Goal: Find specific page/section: Find specific page/section

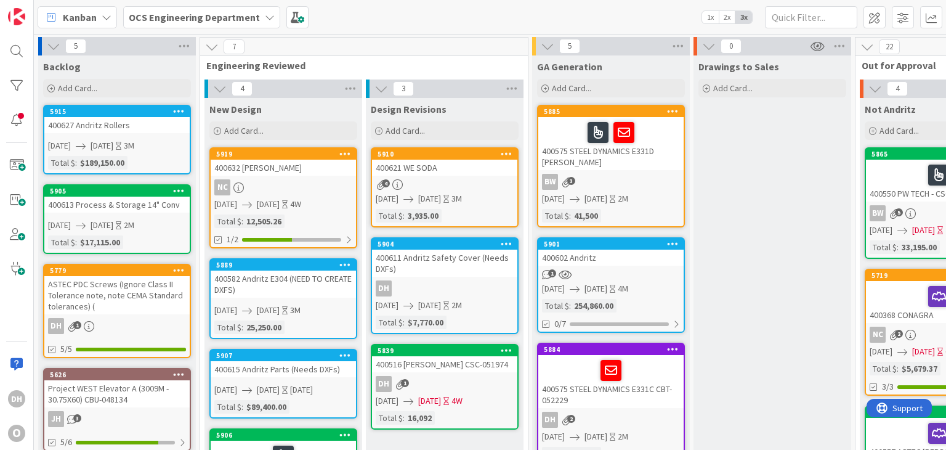
click at [624, 266] on link "5901 400602 Andritz 1 [DATE] [DATE] 4M Total $ : 254,860.00 0/7" at bounding box center [611, 284] width 148 height 95
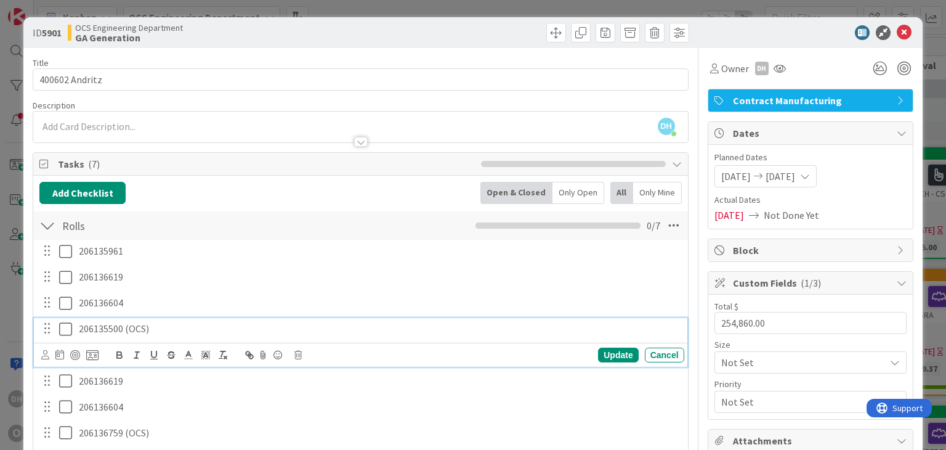
drag, startPoint x: 167, startPoint y: 326, endPoint x: 158, endPoint y: 326, distance: 9.2
click at [158, 326] on p "206135500 (OCS)" at bounding box center [379, 329] width 601 height 14
click at [897, 31] on icon at bounding box center [904, 32] width 15 height 15
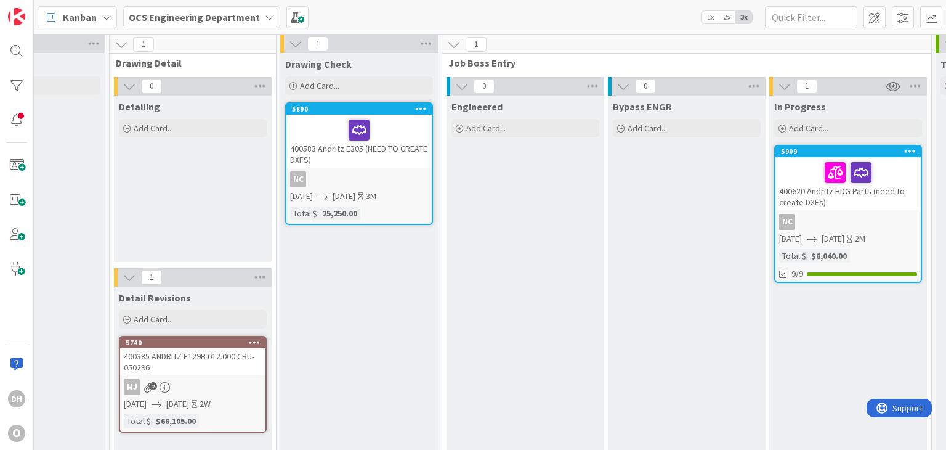
scroll to position [0, 1079]
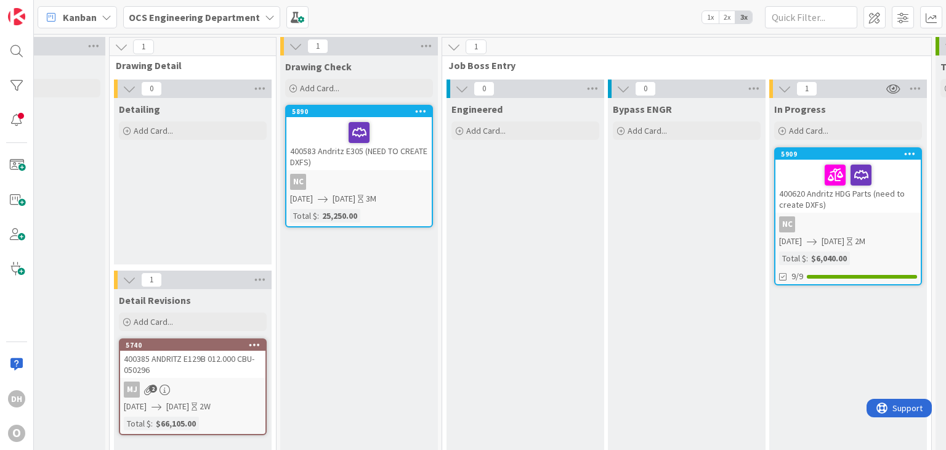
click at [402, 150] on div "400583 Andritz E305 (NEED TO CREATE DXFS)" at bounding box center [358, 143] width 145 height 53
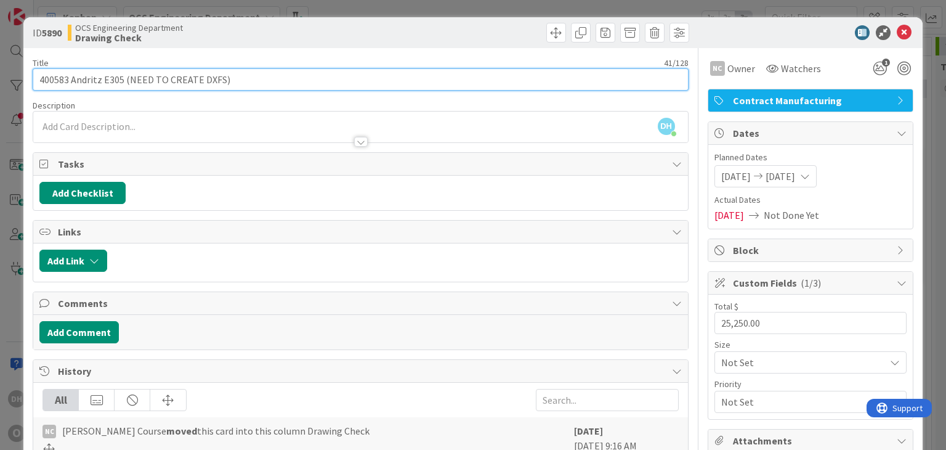
drag, startPoint x: 68, startPoint y: 79, endPoint x: 0, endPoint y: 79, distance: 68.4
click at [0, 79] on div "ID 5890 OCS Engineering Department Drawing Check Title 41 / 128 400583 Andritz …" at bounding box center [473, 225] width 946 height 450
click at [226, 73] on input "400583 Andritz E305 (NEED TO CREATE DXFS)" at bounding box center [360, 79] width 655 height 22
drag, startPoint x: 259, startPoint y: 77, endPoint x: 123, endPoint y: 72, distance: 135.6
click at [123, 72] on input "400583 Andritz E305 (NEED TO CREATE DXFS)" at bounding box center [360, 79] width 655 height 22
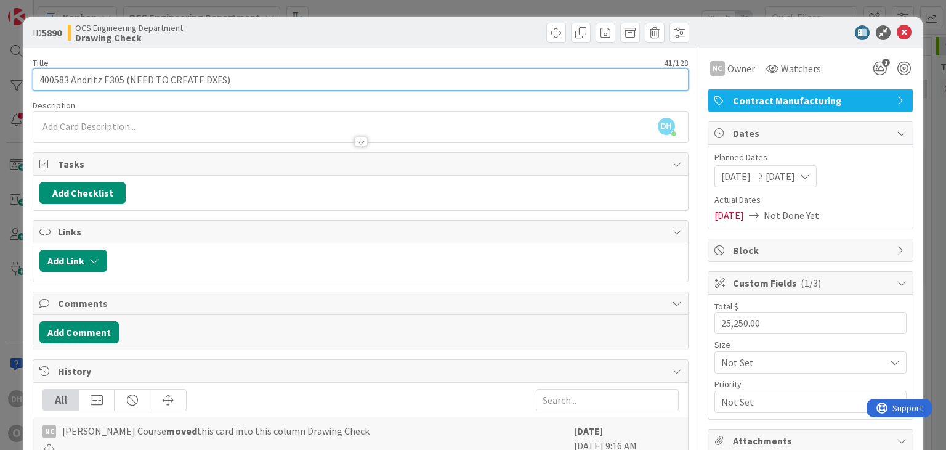
click at [123, 72] on input "400583 Andritz E305 (NEED TO CREATE DXFS)" at bounding box center [360, 79] width 655 height 22
drag, startPoint x: 237, startPoint y: 79, endPoint x: 129, endPoint y: 84, distance: 107.3
click at [129, 84] on input "400583 Andritz E305 (NEED TO CREATE DXFS)" at bounding box center [360, 79] width 655 height 22
click at [126, 77] on input "400583 Andritz E305 (Need weld details from [GEOGRAPHIC_DATA])" at bounding box center [360, 79] width 655 height 22
drag, startPoint x: 121, startPoint y: 80, endPoint x: 102, endPoint y: 83, distance: 19.3
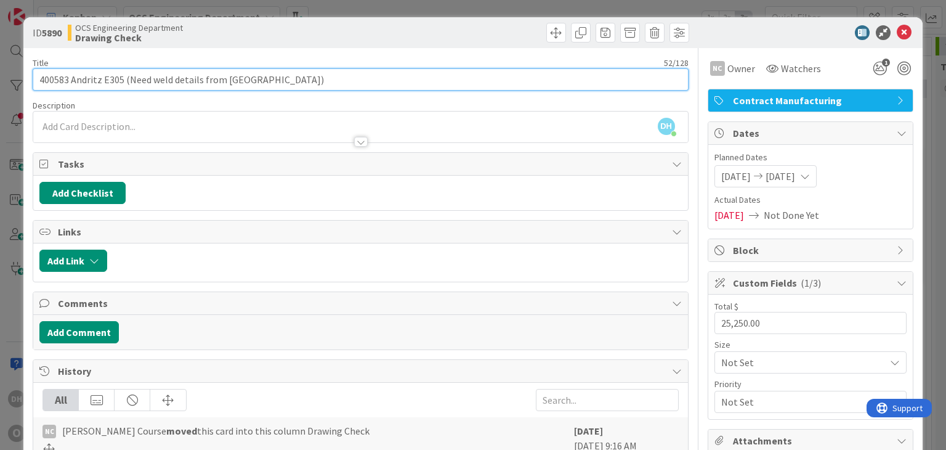
click at [102, 83] on input "400583 Andritz E305 (Need weld details from [GEOGRAPHIC_DATA])" at bounding box center [360, 79] width 655 height 22
type input "400583 Andritz 301868739 (Need weld details from [GEOGRAPHIC_DATA])"
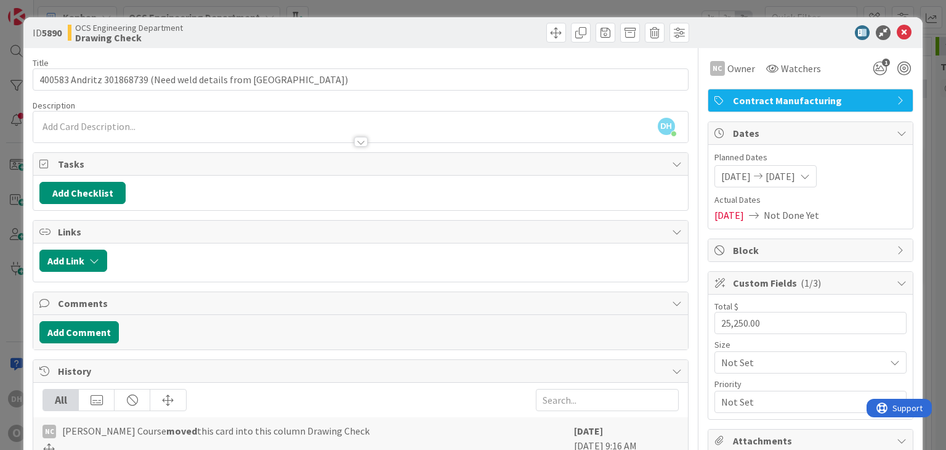
click at [897, 34] on icon at bounding box center [904, 32] width 15 height 15
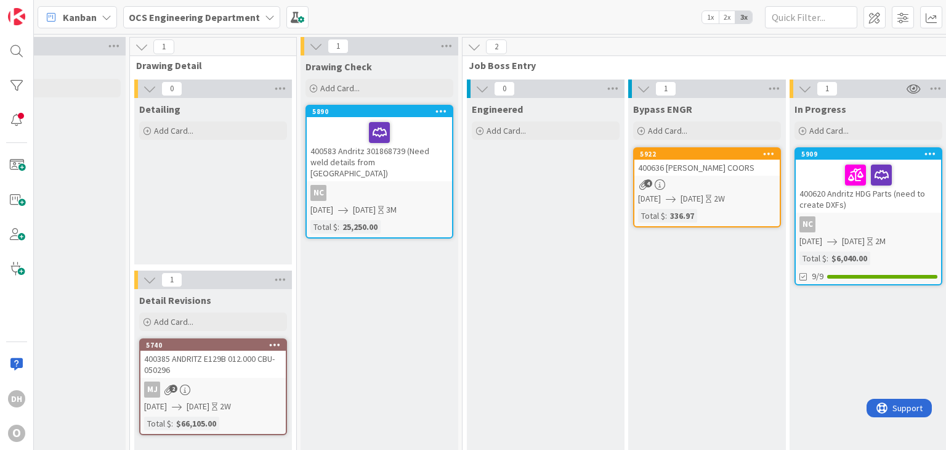
click at [416, 165] on div "400583 Andritz 301868739 (Need weld details from [GEOGRAPHIC_DATA])" at bounding box center [379, 149] width 145 height 64
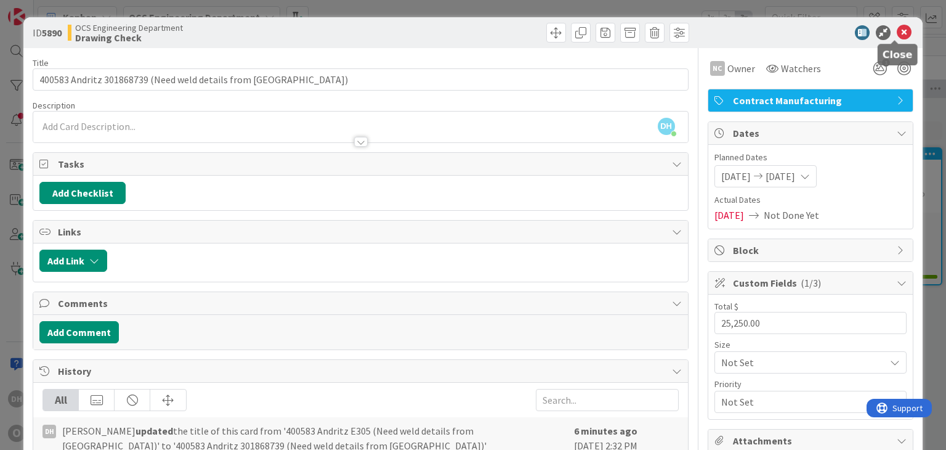
click at [898, 32] on icon at bounding box center [904, 32] width 15 height 15
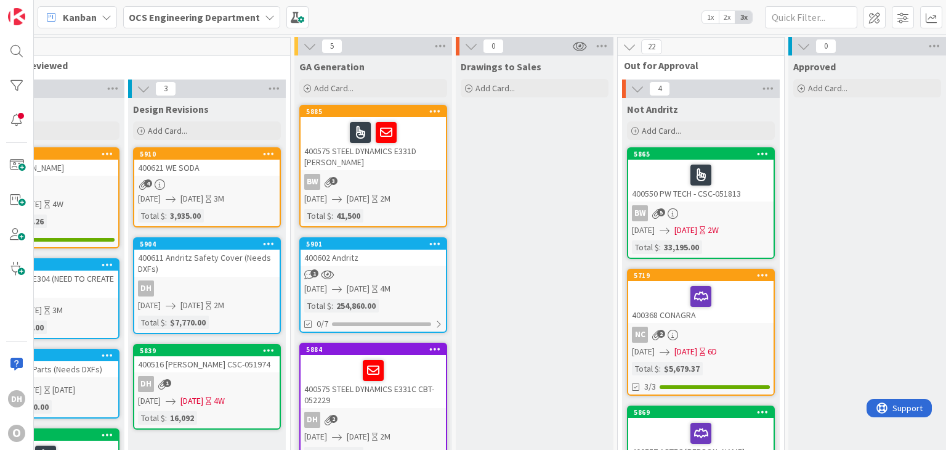
scroll to position [0, 239]
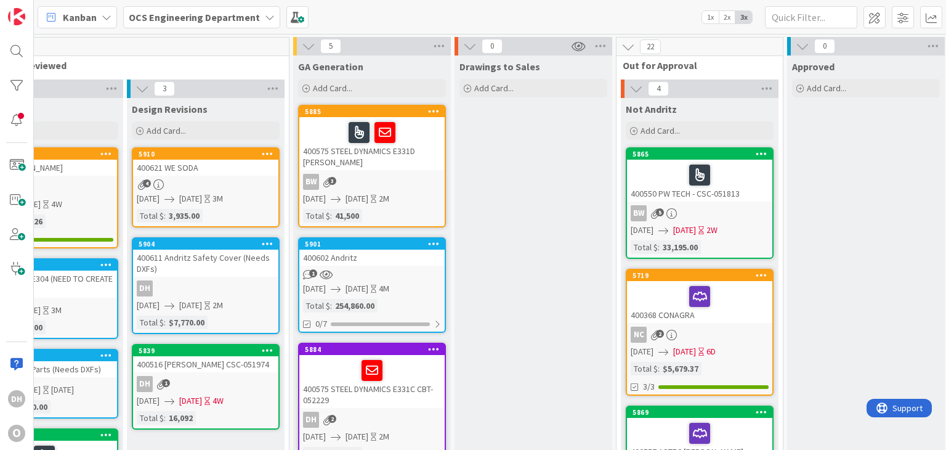
click at [408, 261] on div "400602 Andritz" at bounding box center [371, 257] width 145 height 16
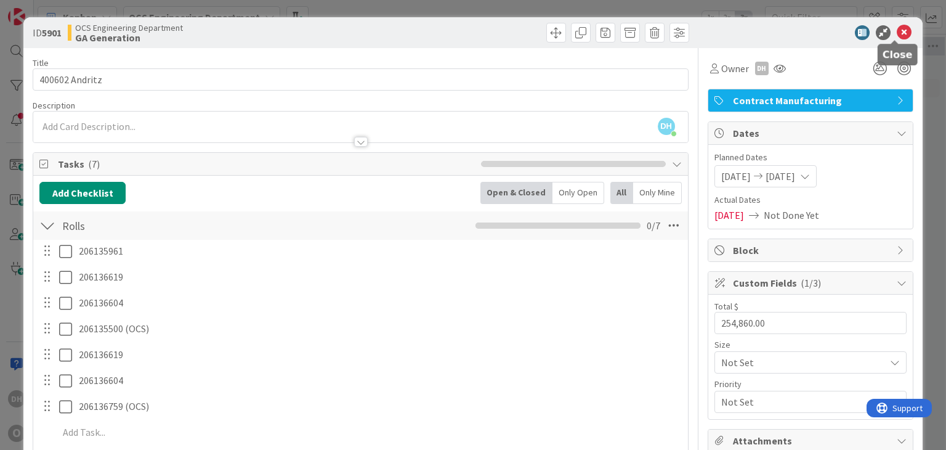
click at [897, 36] on icon at bounding box center [904, 32] width 15 height 15
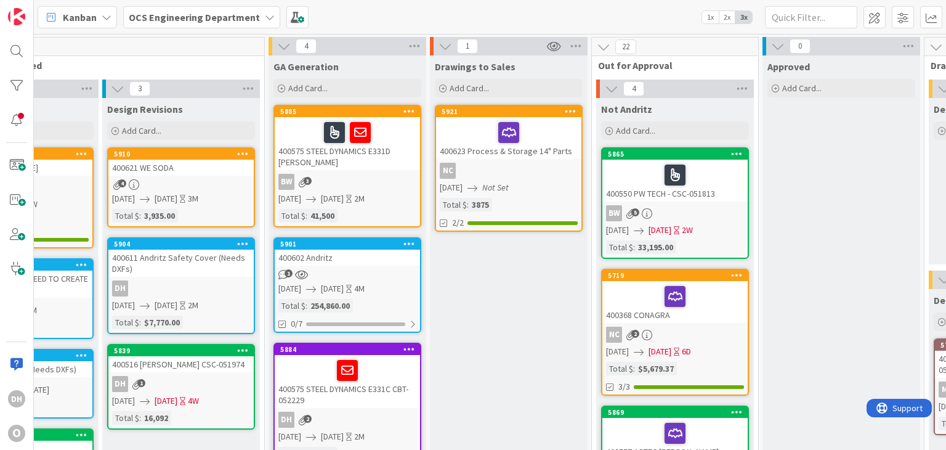
scroll to position [0, 382]
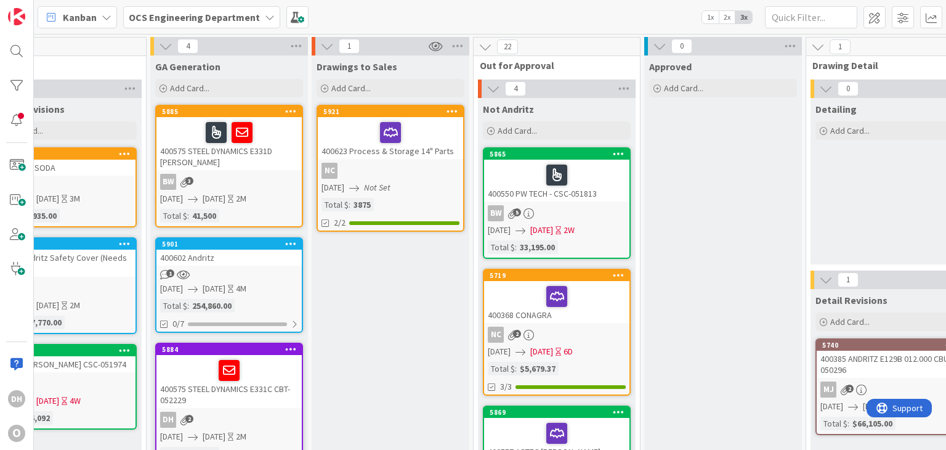
click at [252, 256] on div "400602 Andritz" at bounding box center [228, 257] width 145 height 16
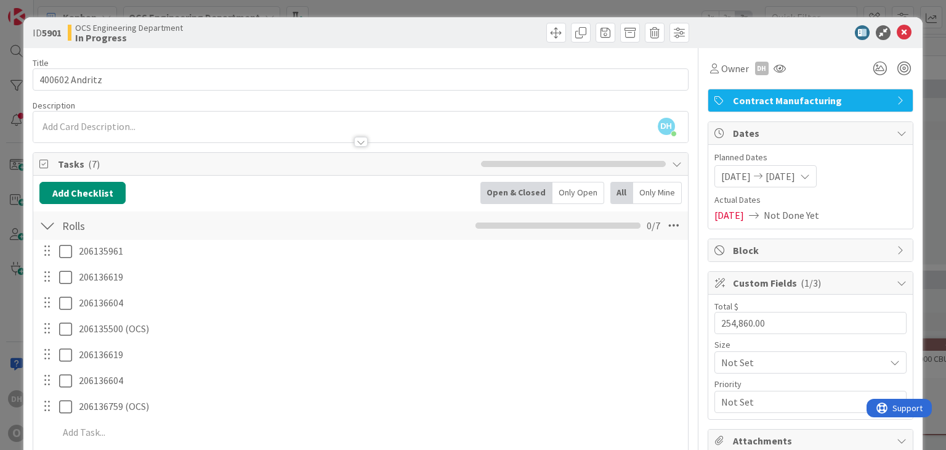
click at [897, 31] on icon at bounding box center [904, 32] width 15 height 15
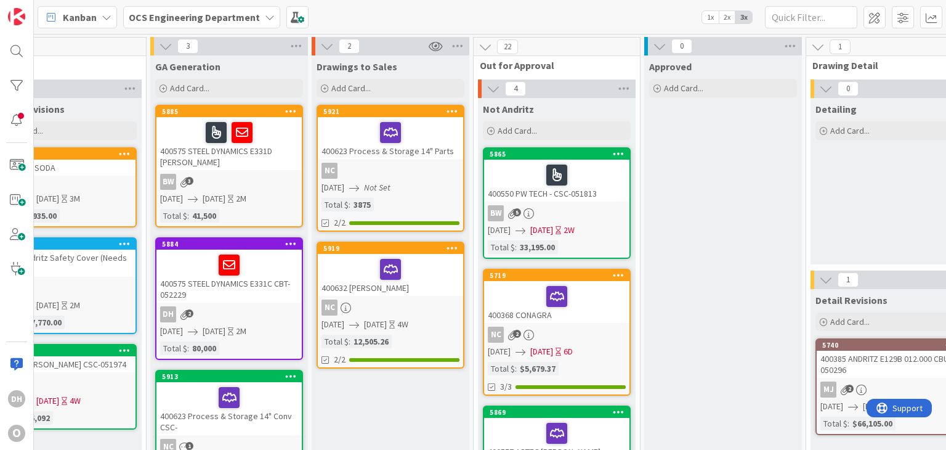
scroll to position [0, 178]
